Goal: Information Seeking & Learning: Check status

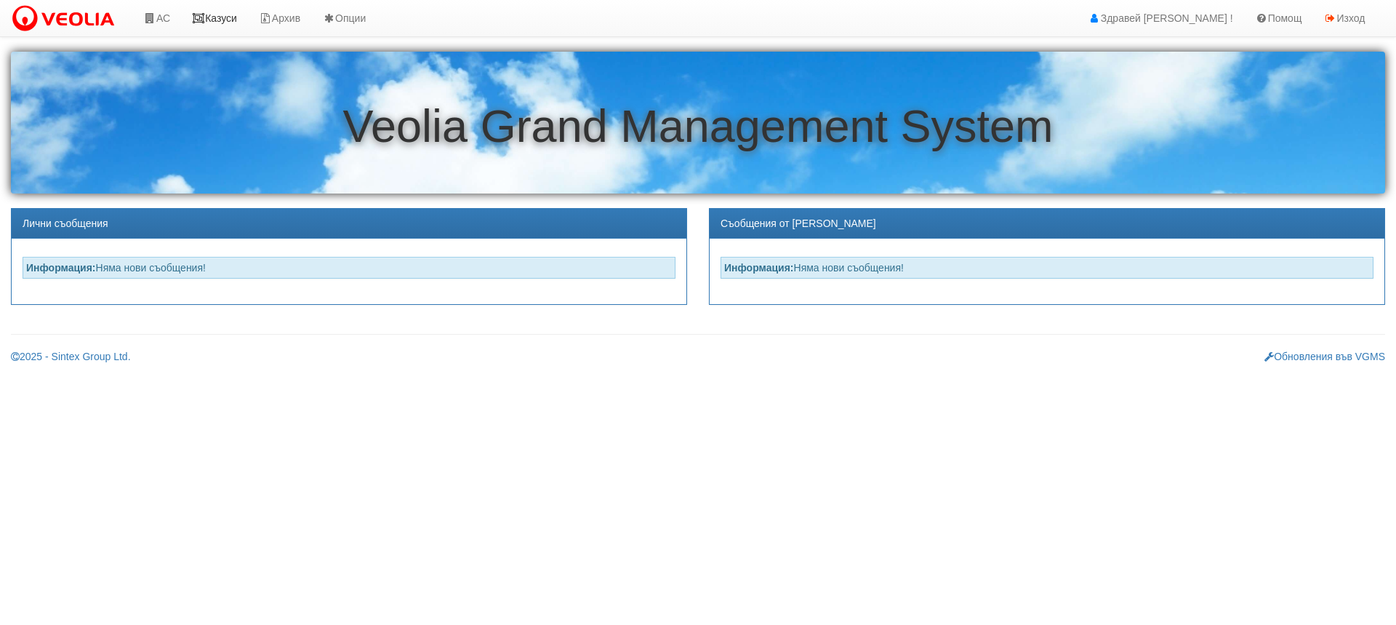
click at [219, 14] on link "Казуси" at bounding box center [214, 18] width 67 height 36
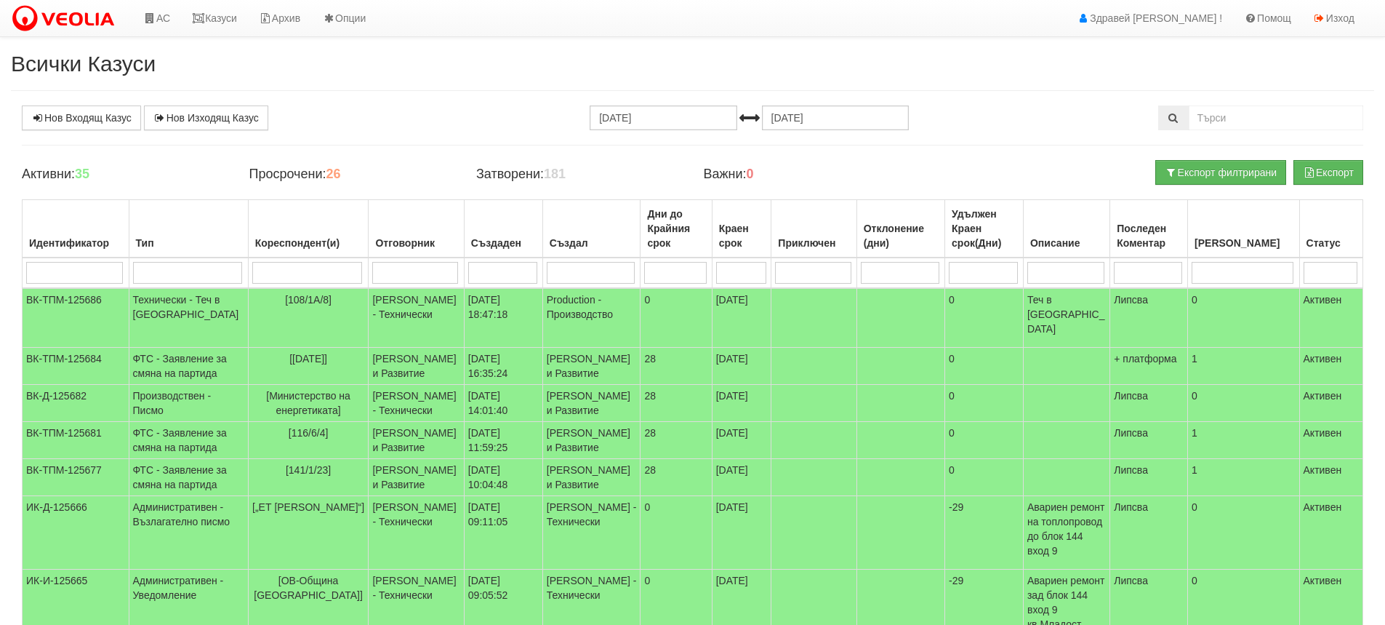
click at [1182, 270] on input "search" at bounding box center [1148, 273] width 68 height 22
type input "2"
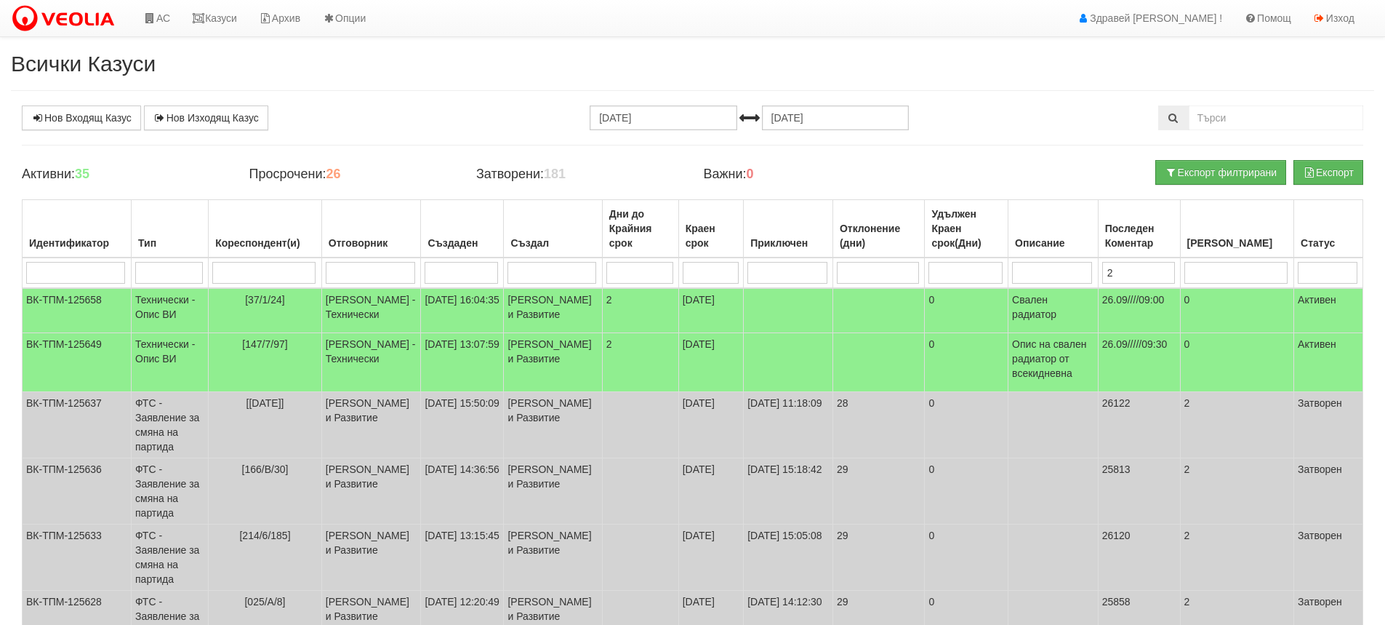
type input "26"
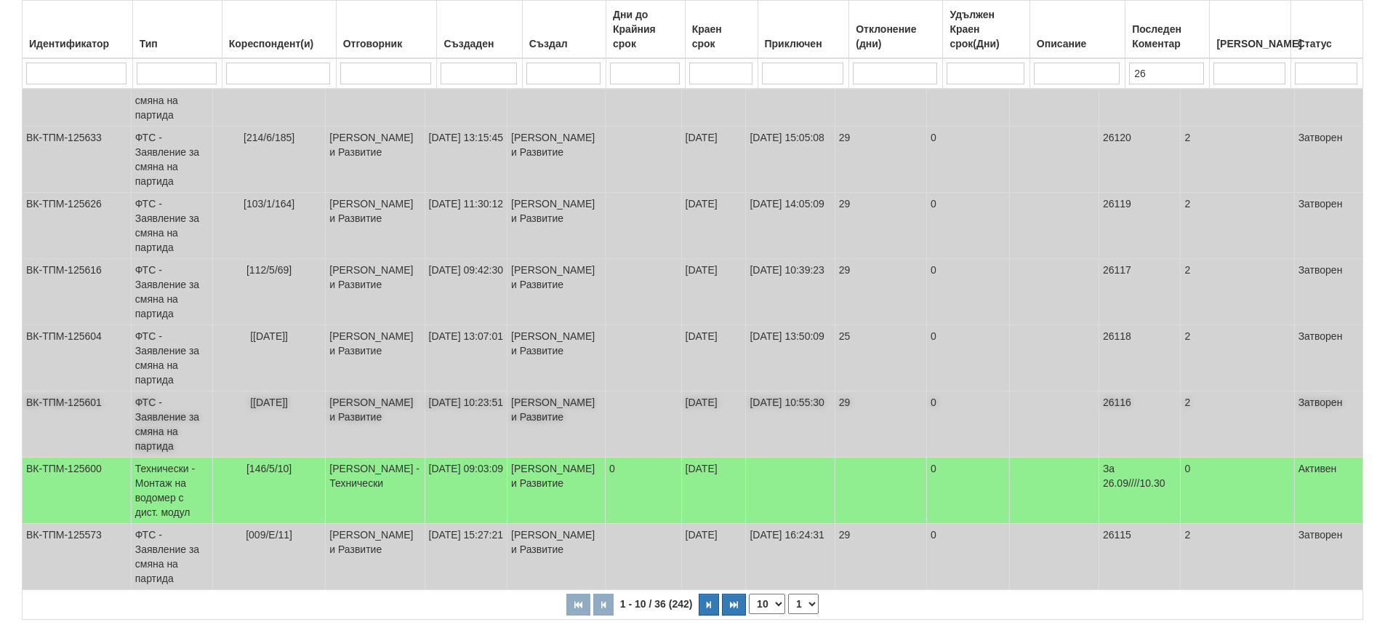
scroll to position [425, 0]
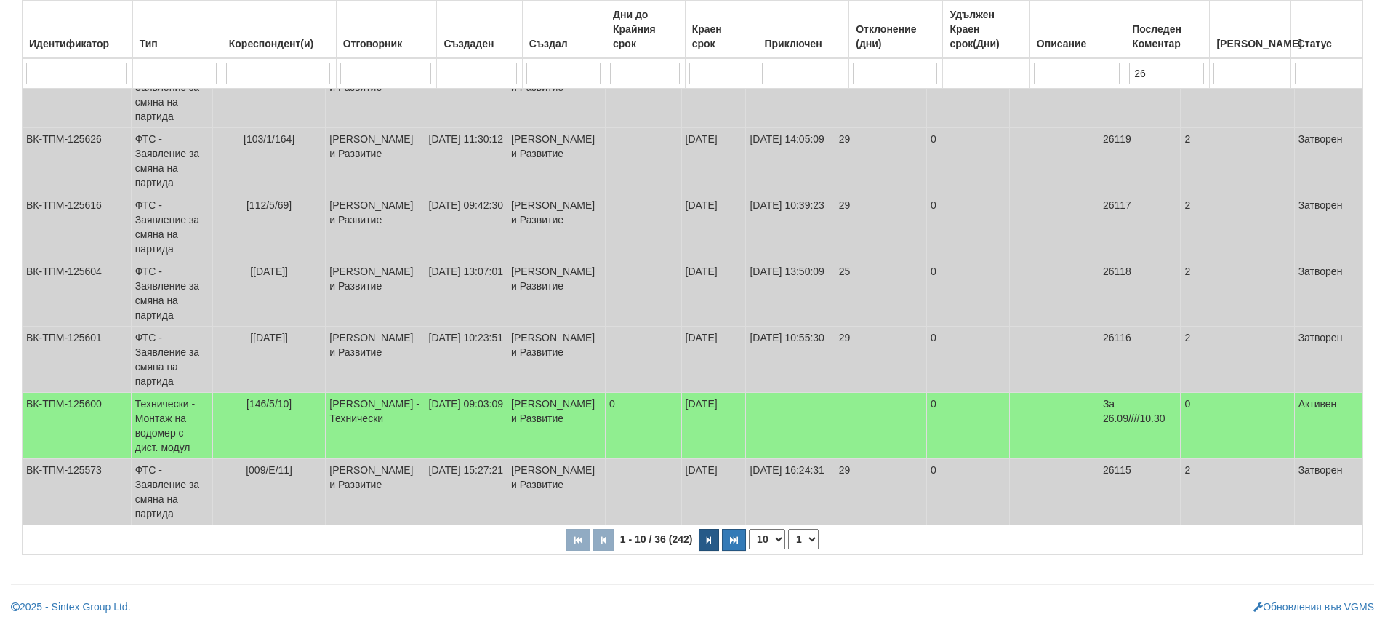
type input "26"
click at [708, 542] on icon "button" at bounding box center [709, 540] width 4 height 8
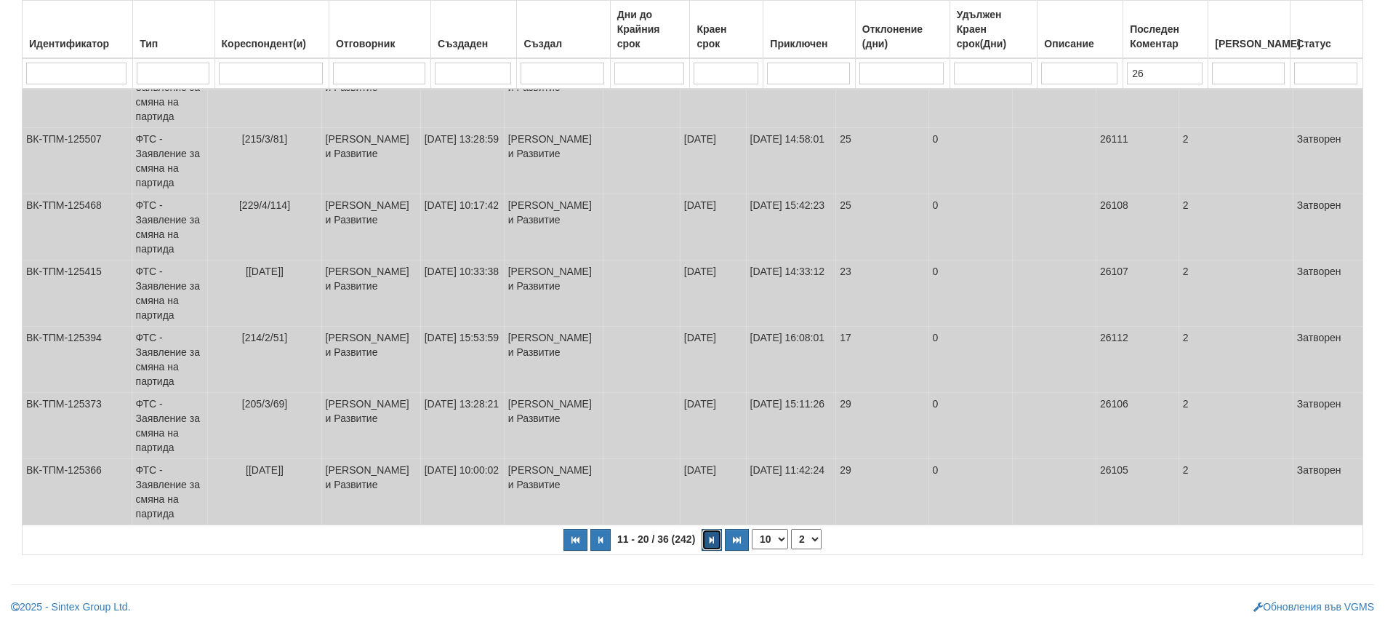
click at [708, 541] on button "button" at bounding box center [712, 540] width 20 height 22
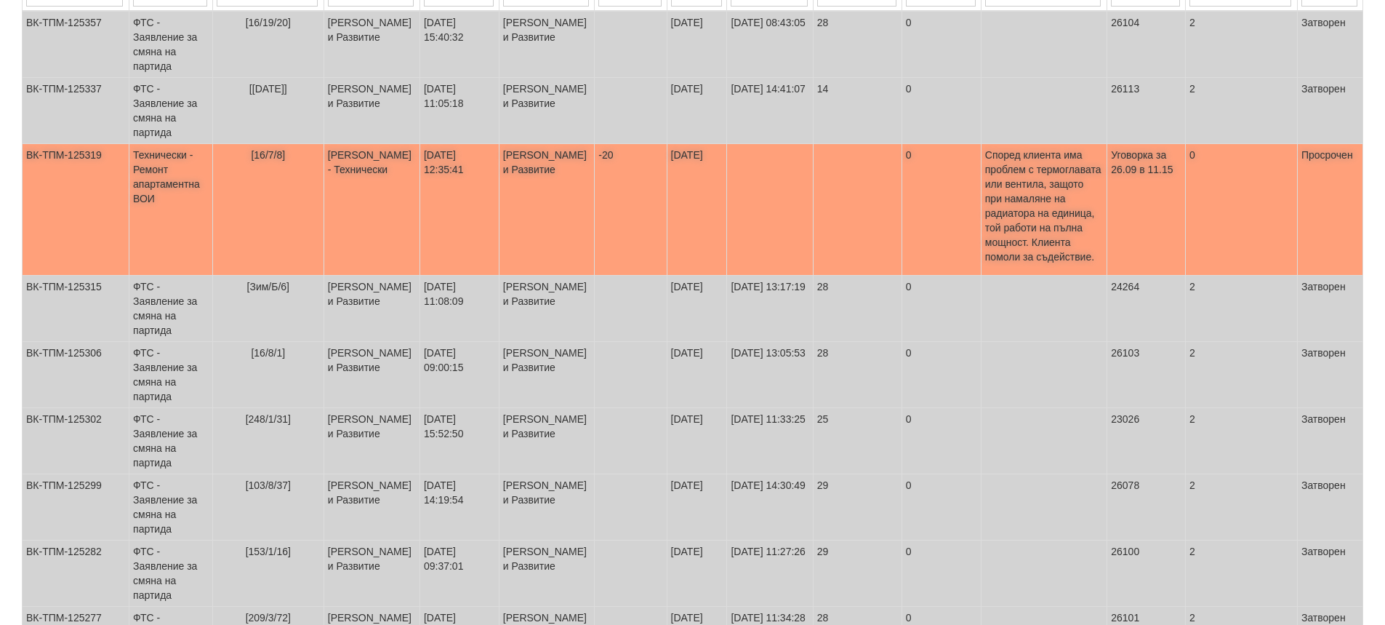
scroll to position [436, 0]
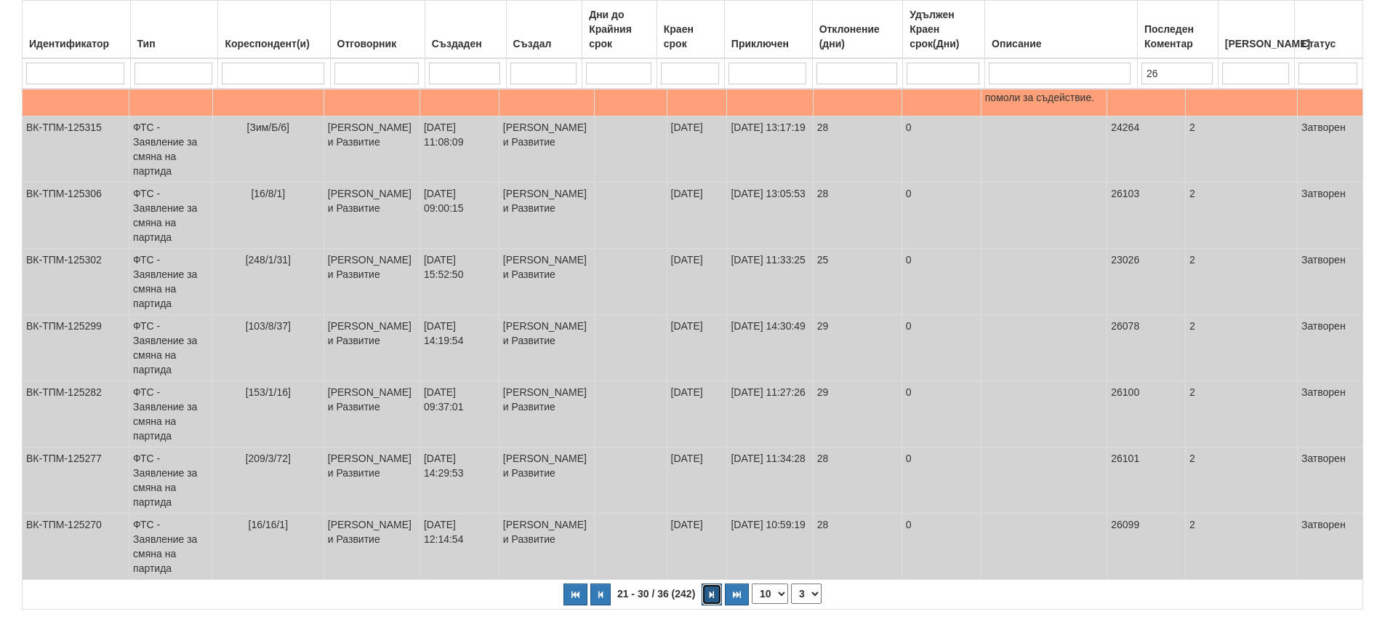
click at [717, 583] on button "button" at bounding box center [712, 594] width 20 height 22
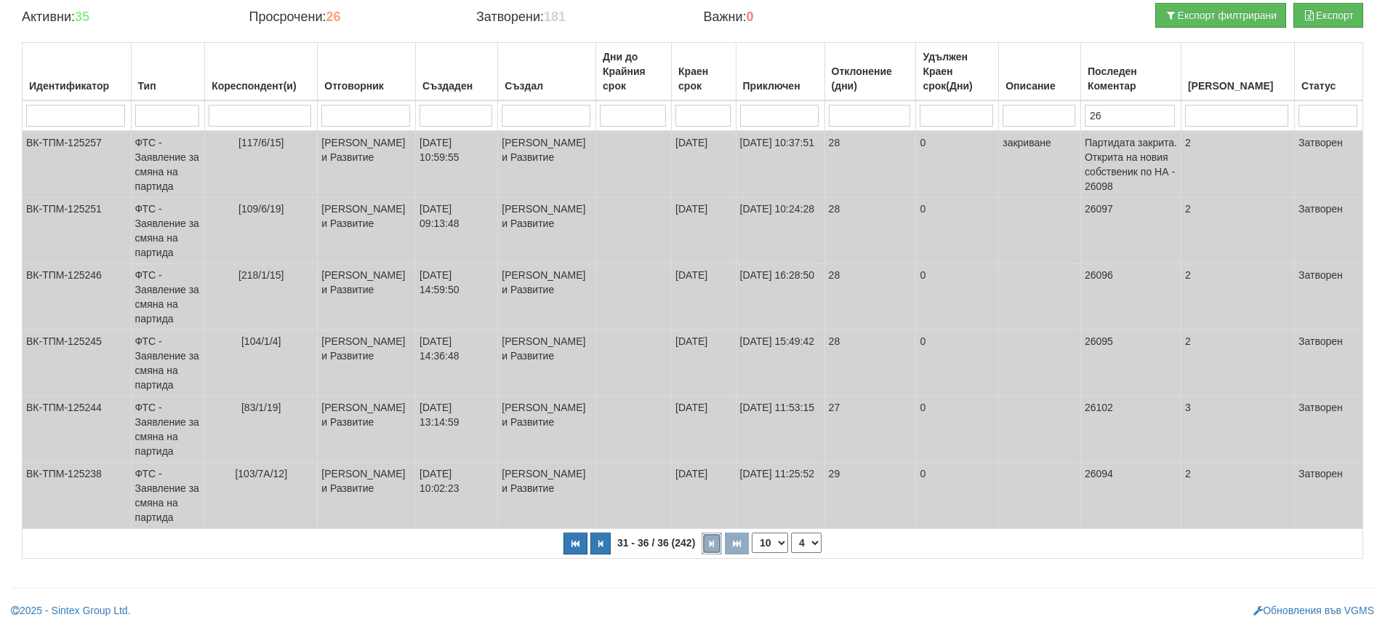
scroll to position [161, 0]
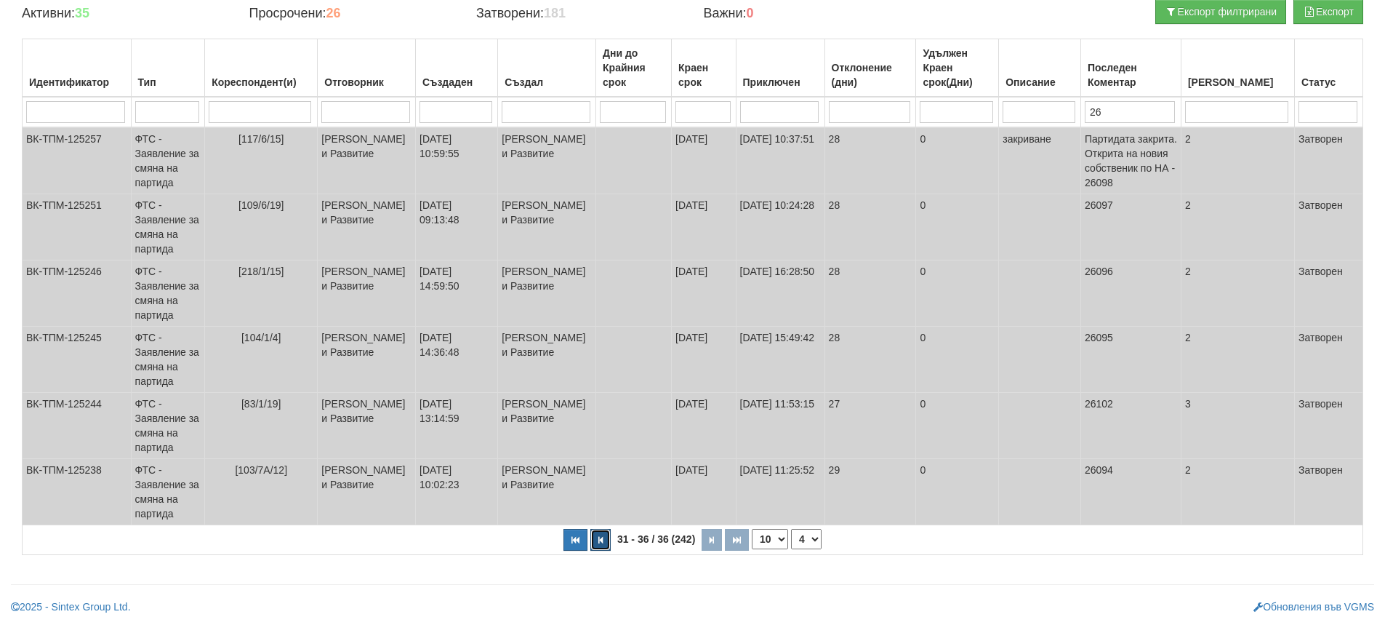
click at [599, 542] on icon "button" at bounding box center [600, 540] width 4 height 8
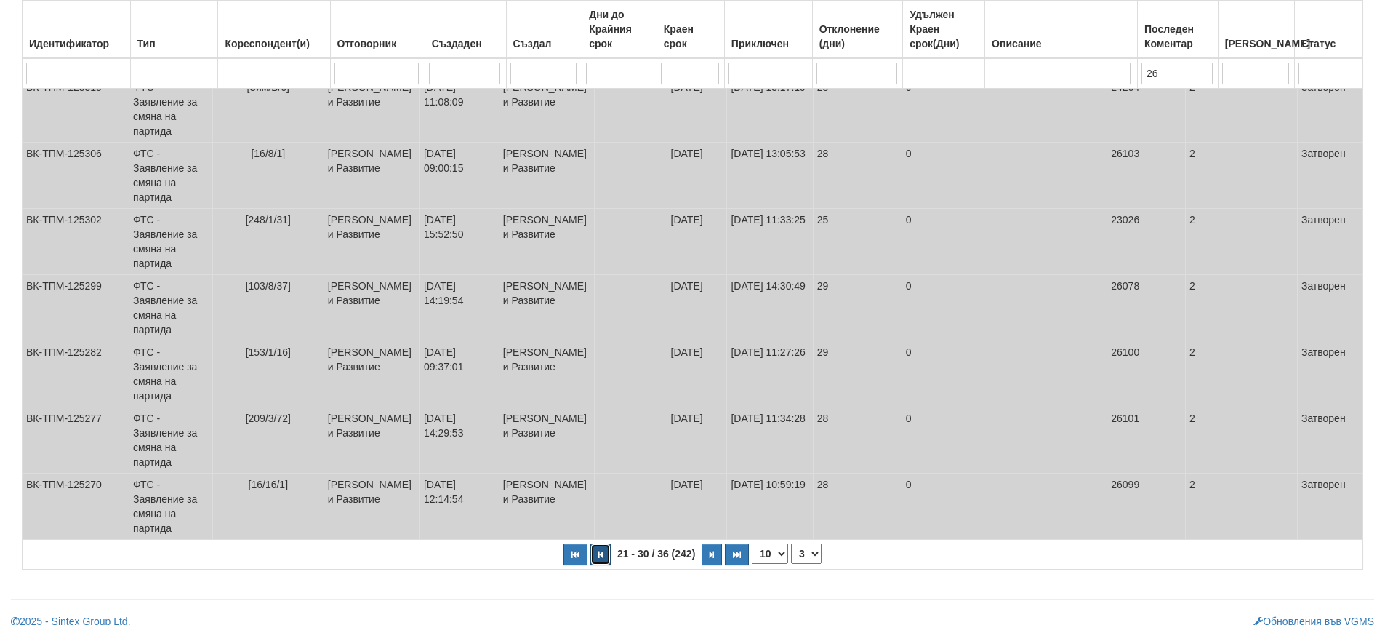
click at [599, 550] on icon "button" at bounding box center [600, 554] width 4 height 8
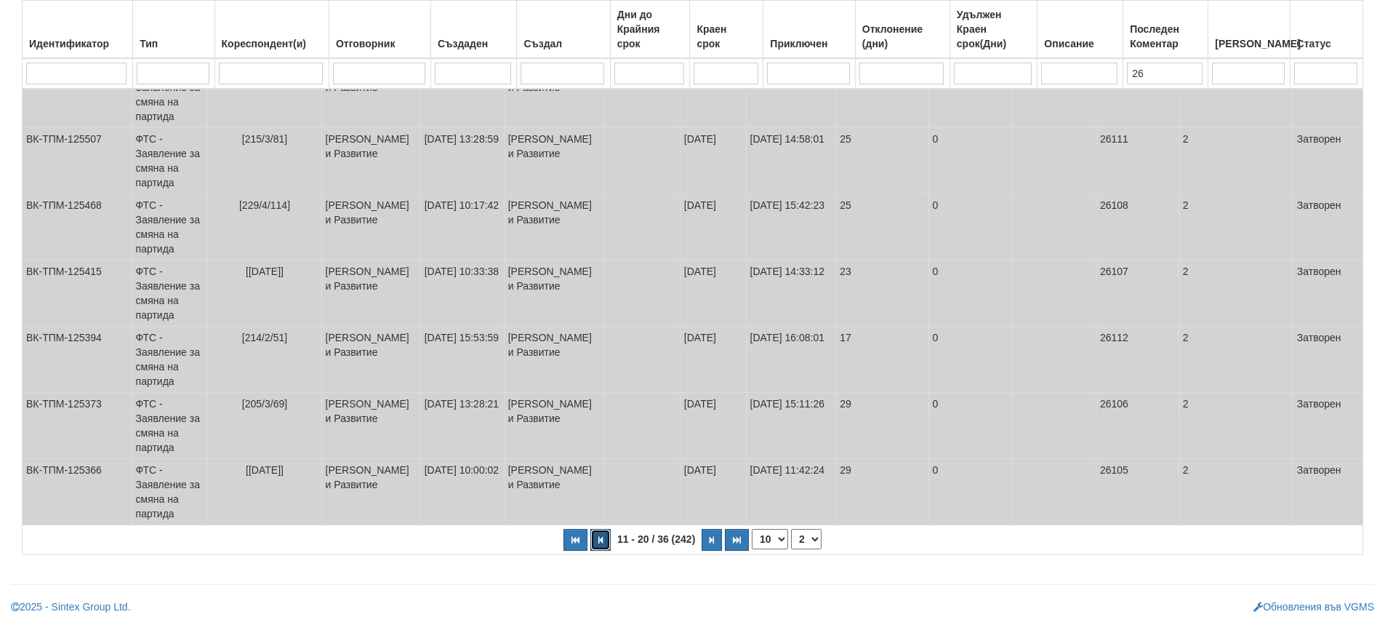
click at [599, 541] on icon "button" at bounding box center [600, 540] width 4 height 8
select select "1"
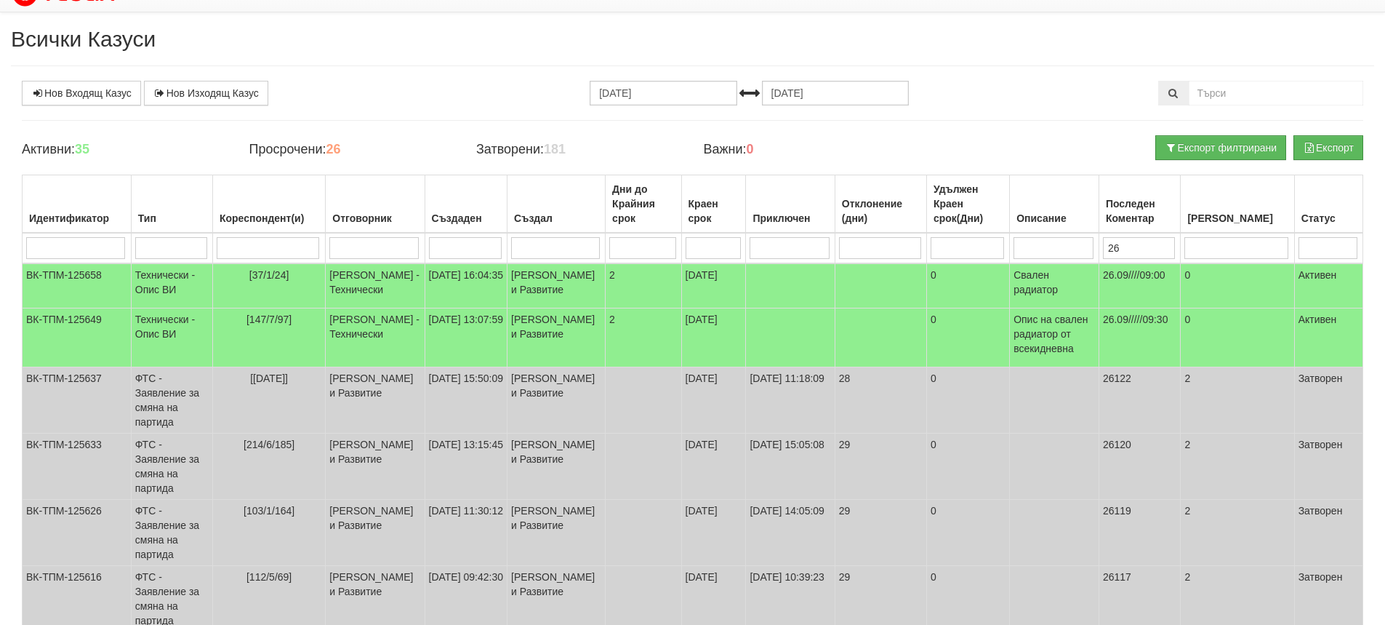
scroll to position [0, 0]
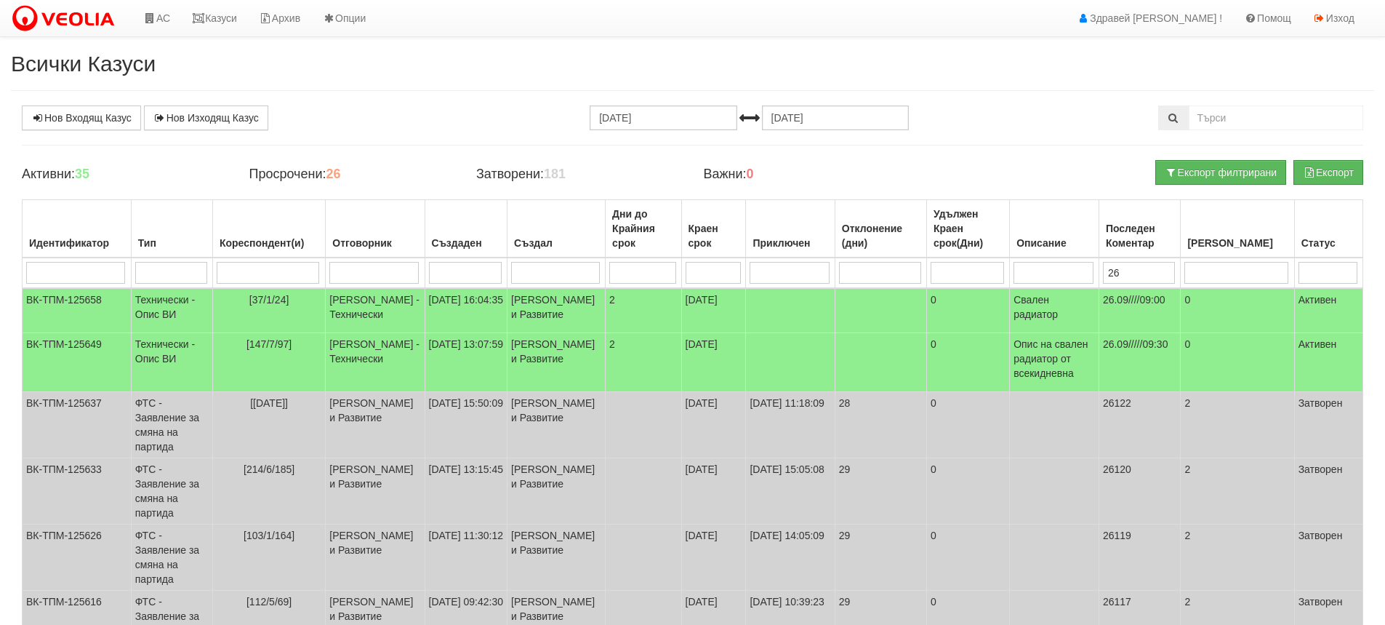
click at [308, 270] on input "search" at bounding box center [268, 273] width 103 height 22
type input "1"
type input "122"
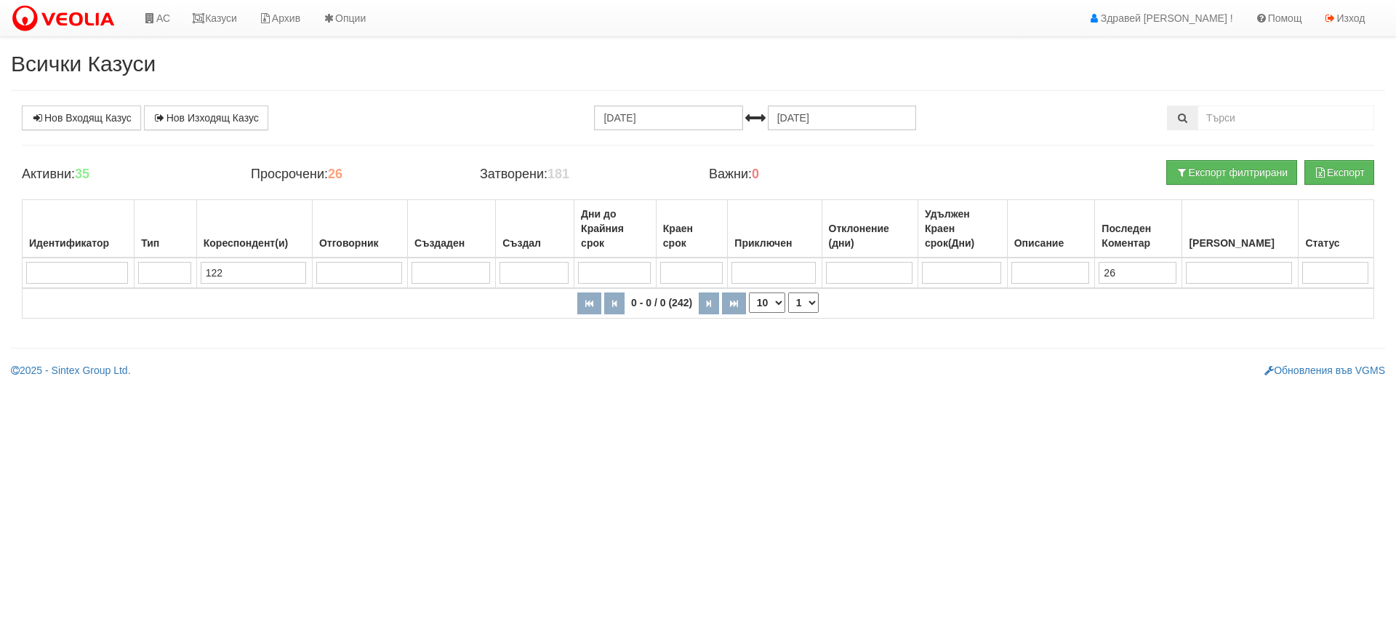
type input "12"
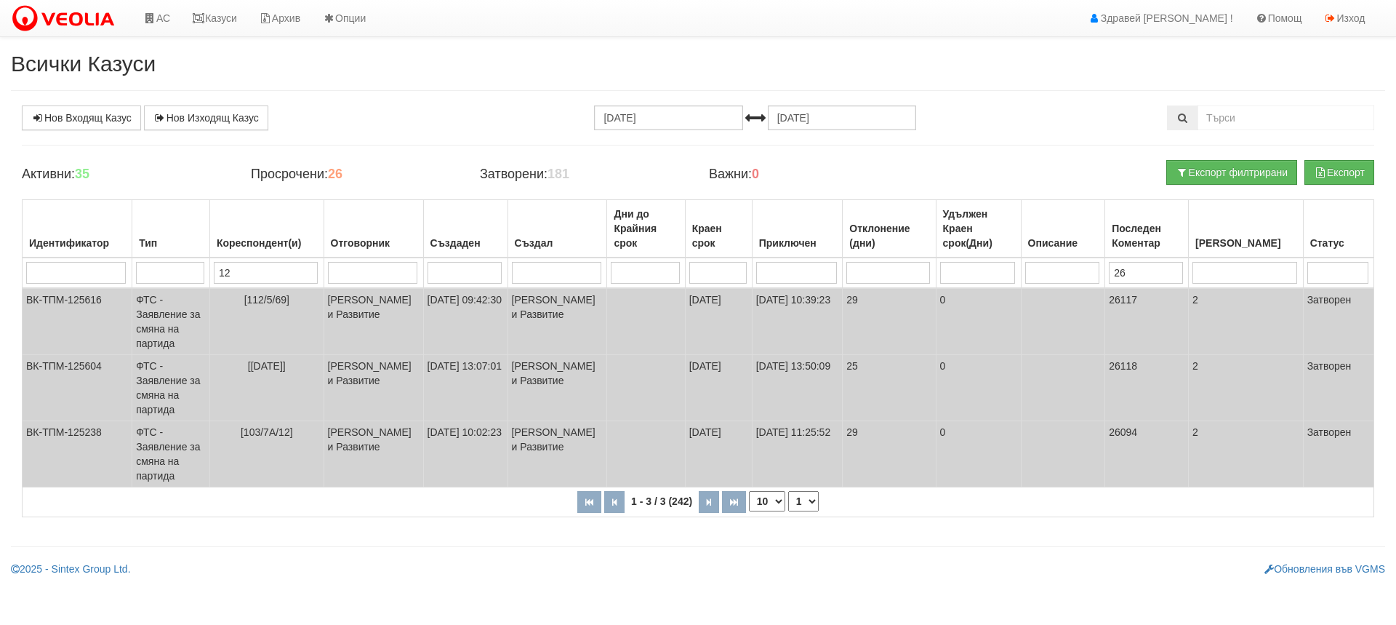
type input "1"
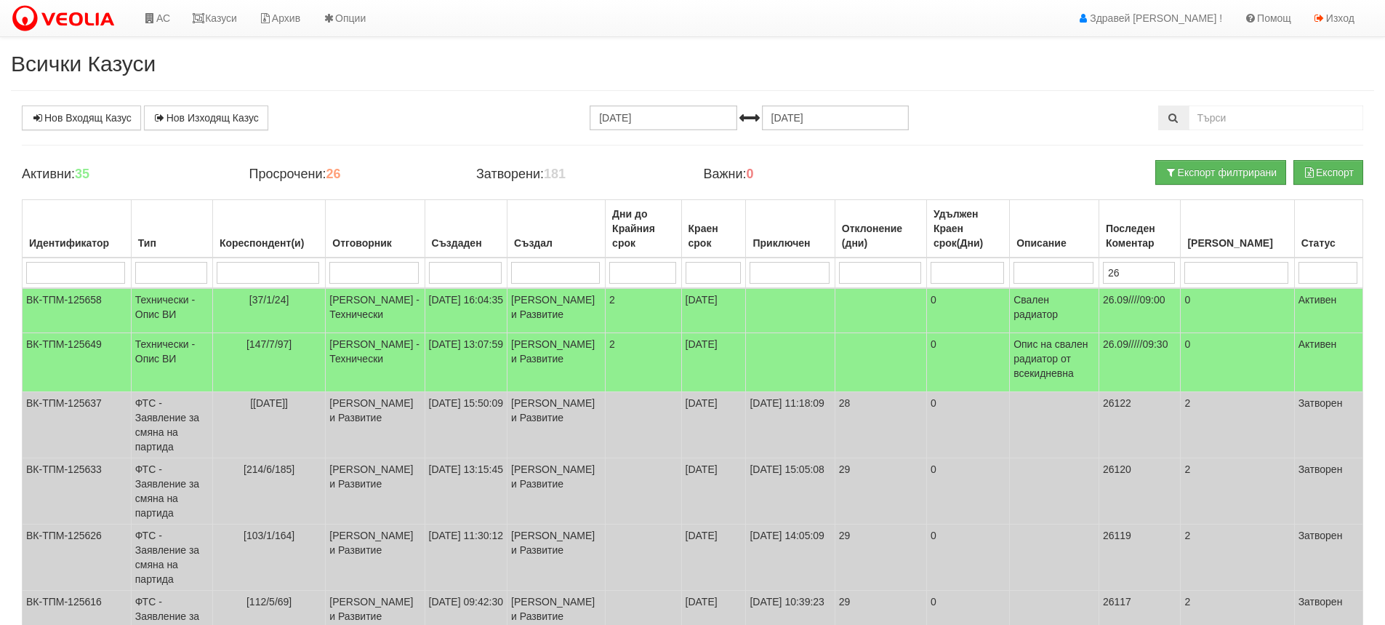
click at [391, 279] on input "search" at bounding box center [373, 273] width 89 height 22
type input "д"
click at [1166, 268] on input "26" at bounding box center [1139, 273] width 72 height 22
type input "2"
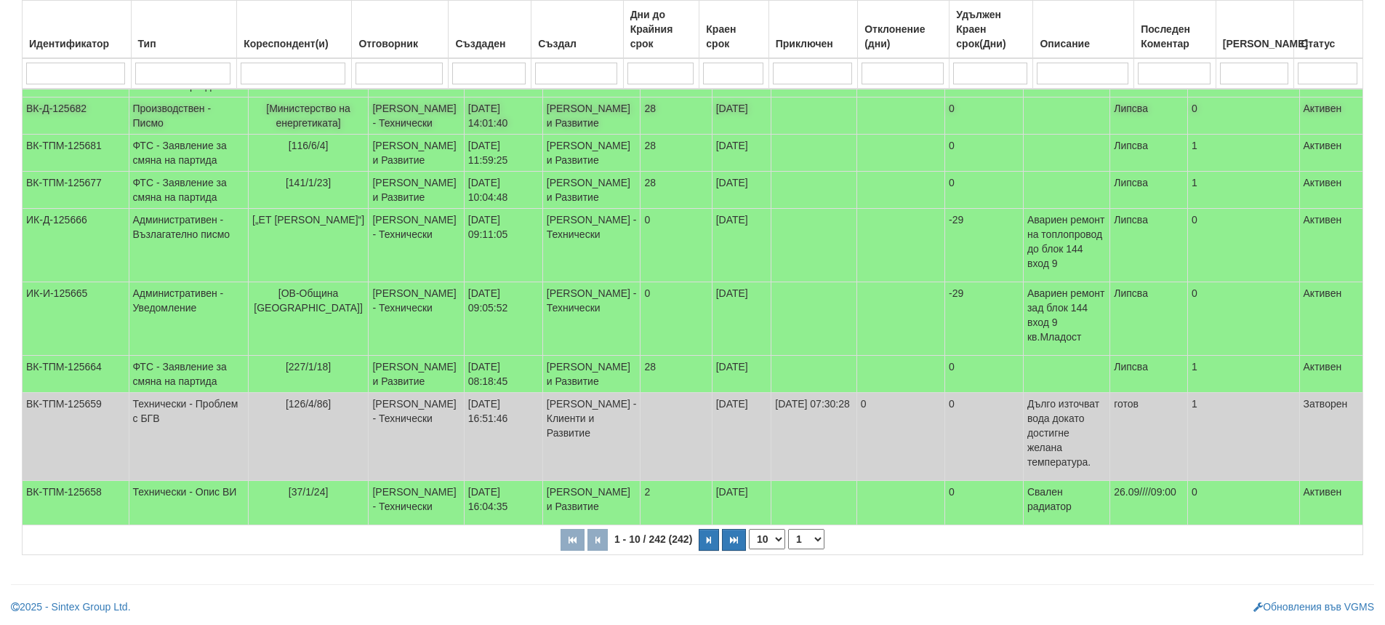
scroll to position [316, 0]
click at [707, 538] on icon "button" at bounding box center [709, 540] width 4 height 8
select select "2"
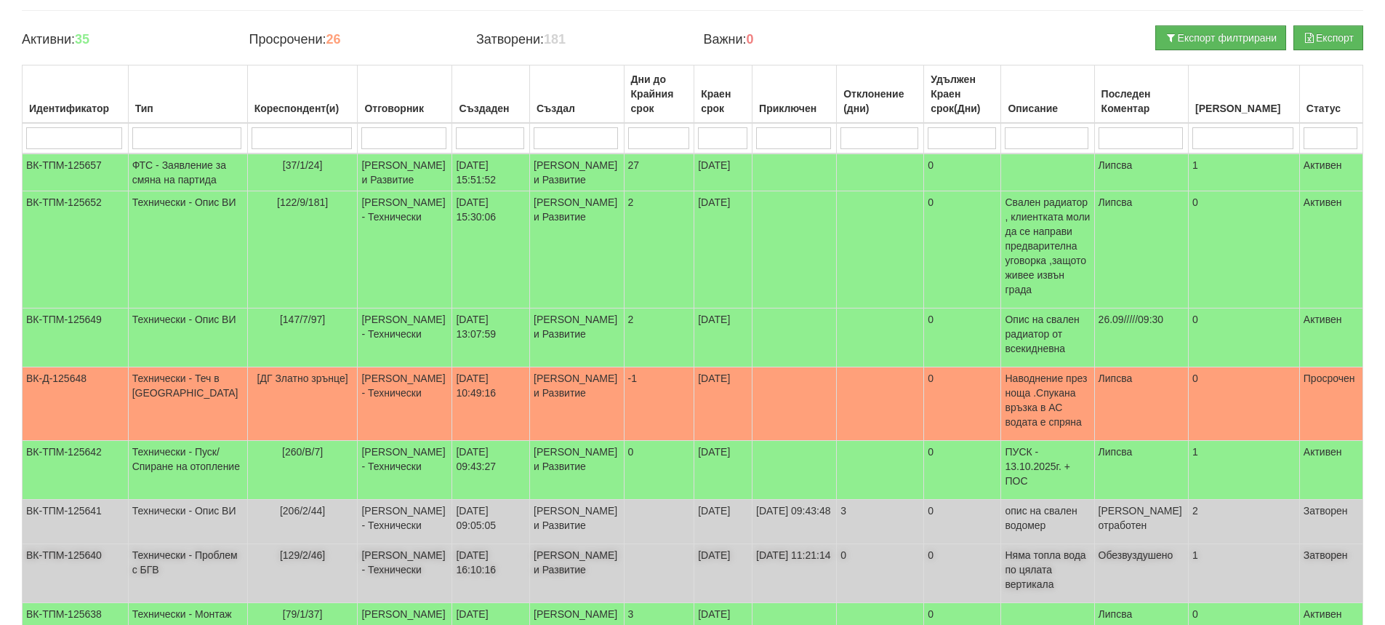
scroll to position [98, 0]
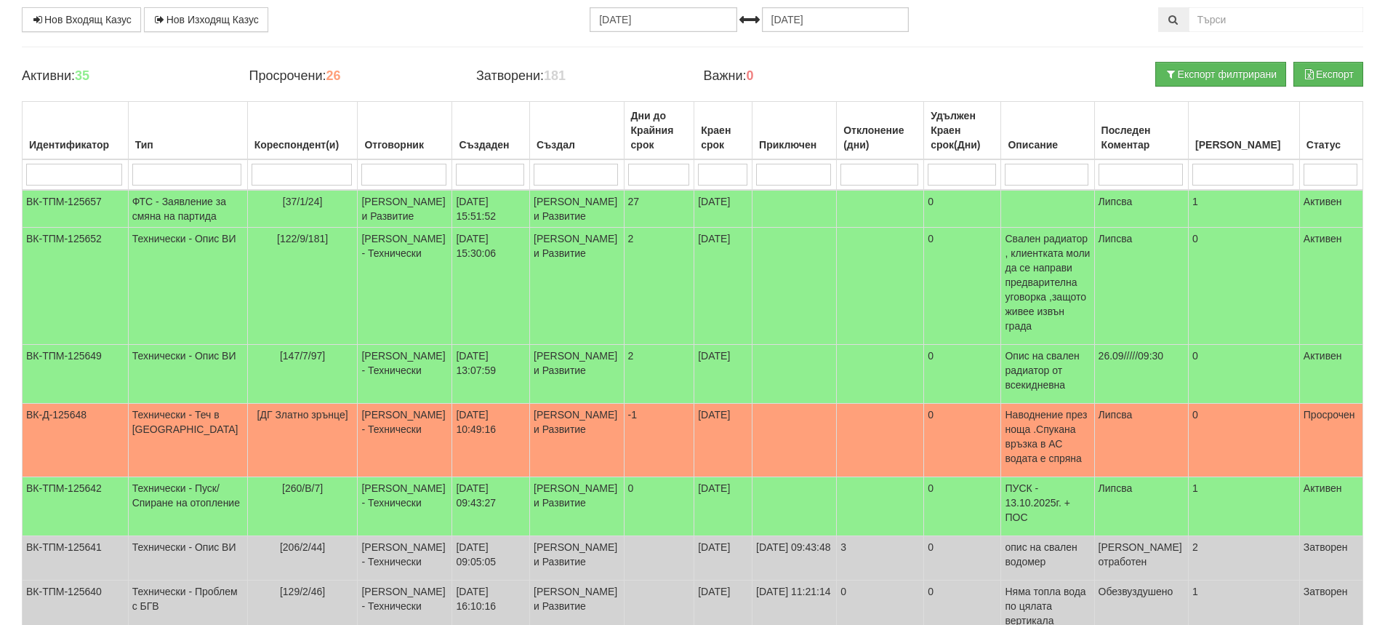
click at [296, 181] on input "search" at bounding box center [302, 175] width 100 height 22
type input "122"
select select "1"
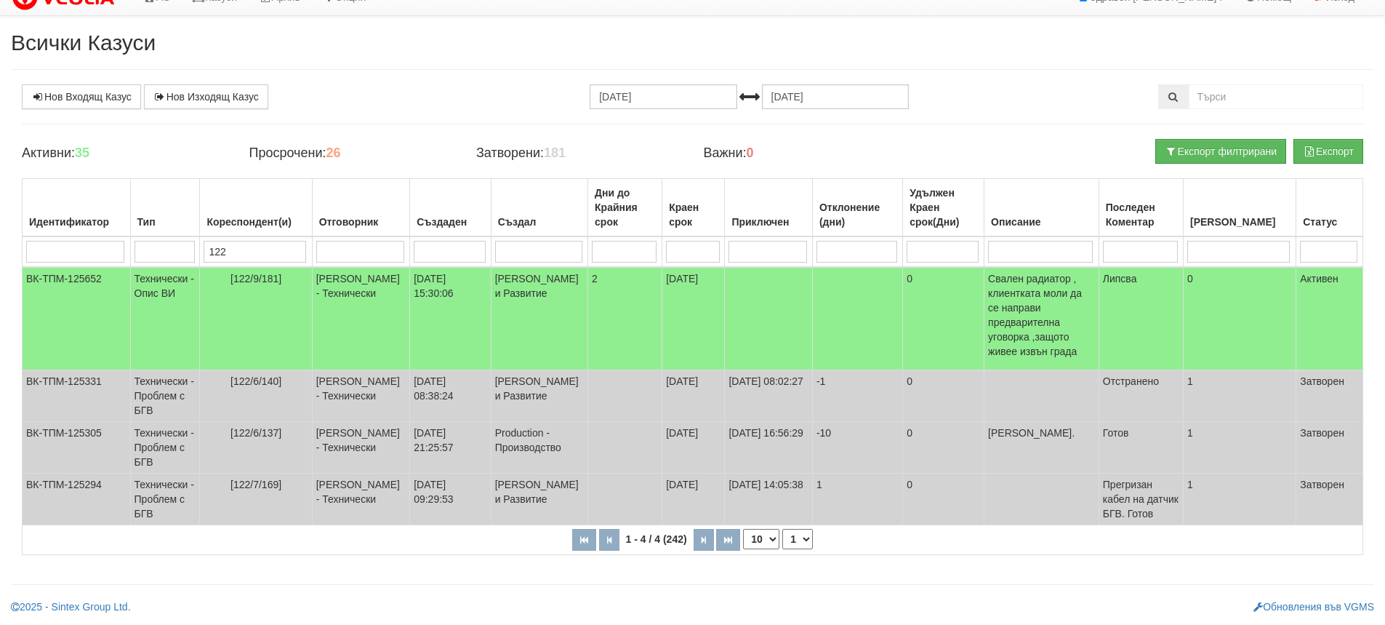
scroll to position [7, 0]
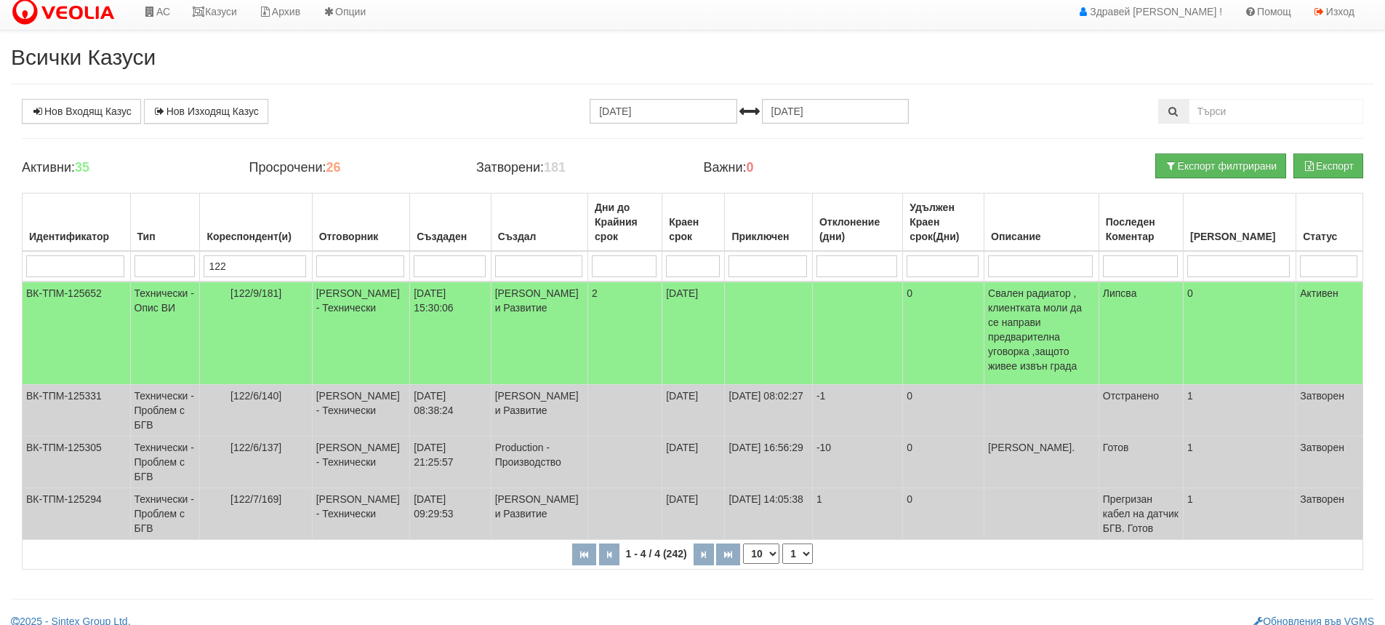
type input "122"
click at [366, 92] on div "Всички Казуси Нов Входящ Казус Нов Изходящ Казус 26.08.2025 26.09.2025 Зареждан…" at bounding box center [692, 336] width 1385 height 583
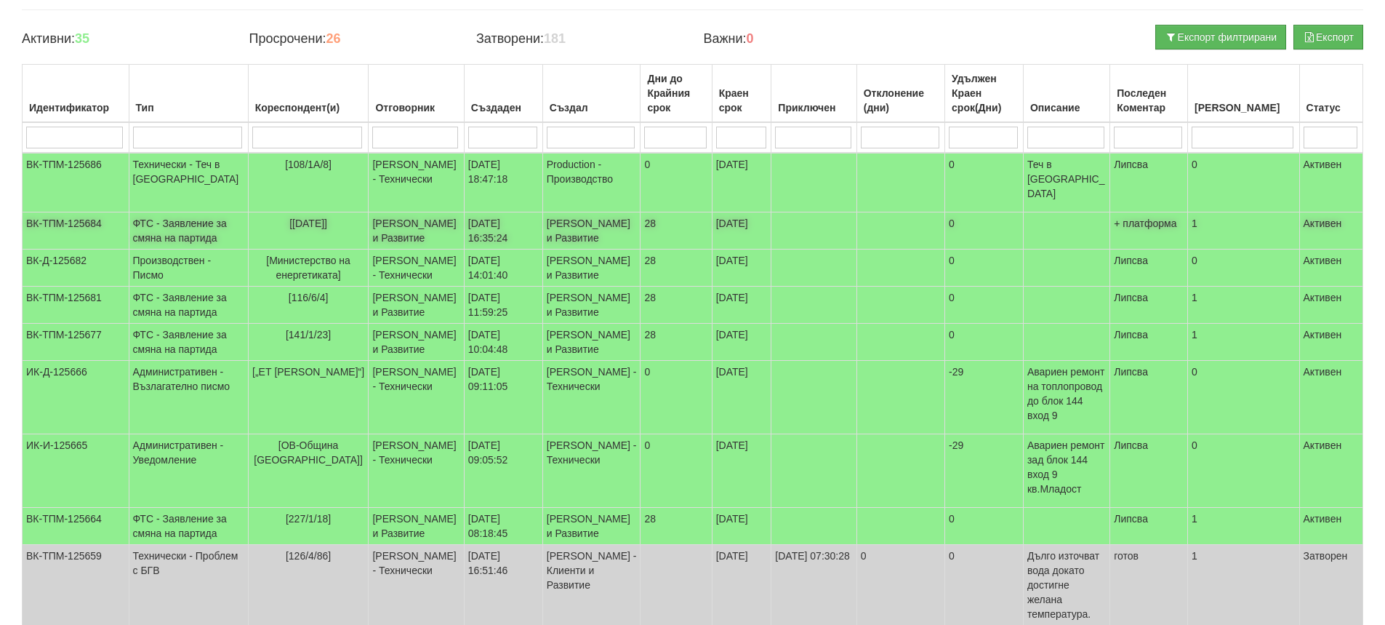
scroll to position [152, 0]
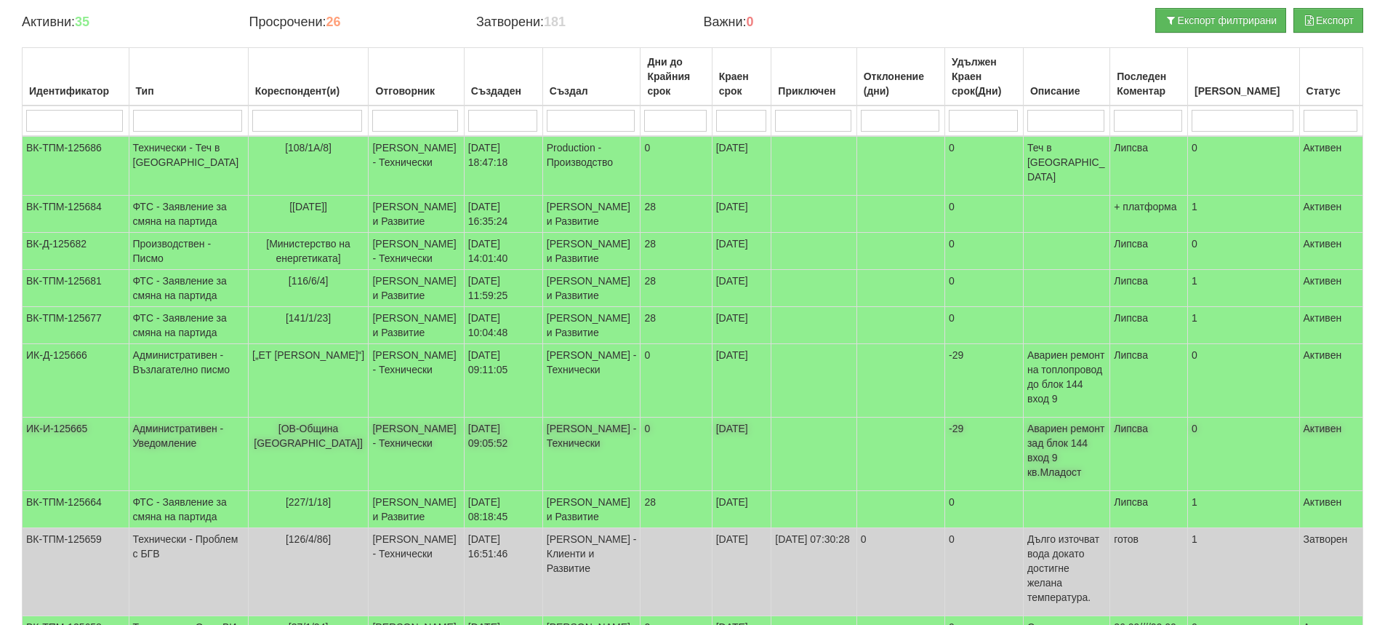
click at [180, 465] on td "Административен - Уведомление" at bounding box center [188, 453] width 119 height 73
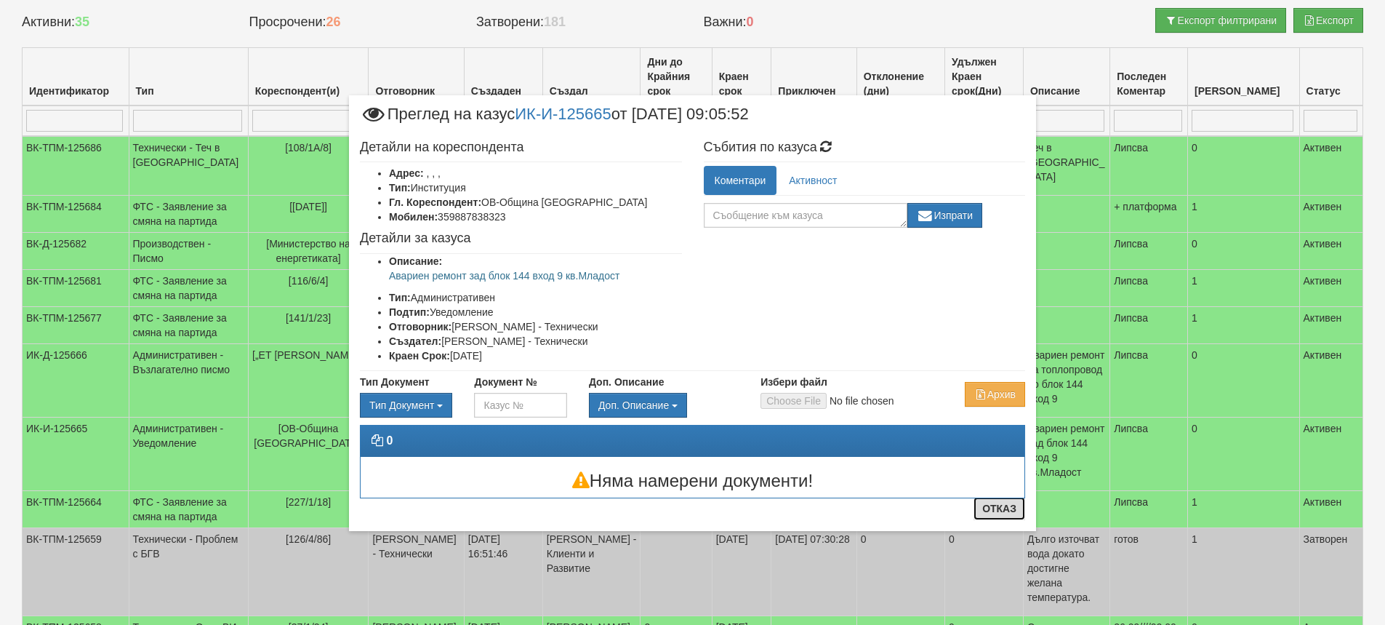
click at [995, 514] on button "Отказ" at bounding box center [1000, 508] width 52 height 23
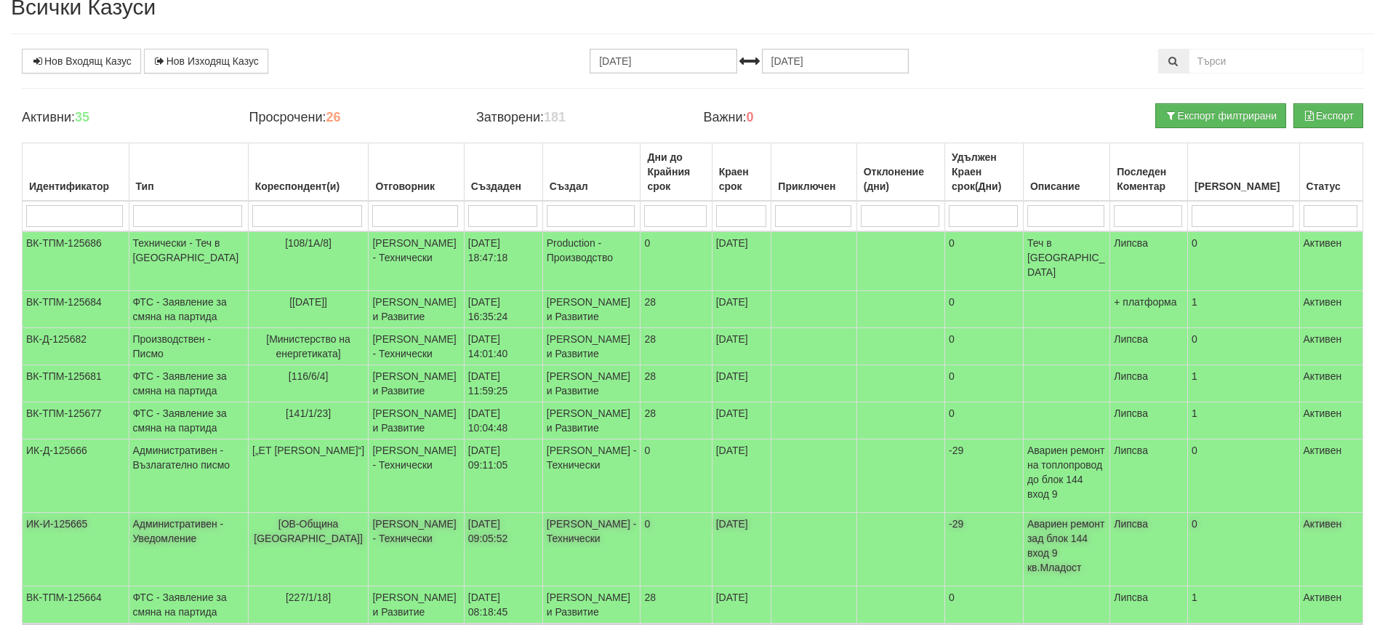
scroll to position [0, 0]
